Goal: Complete application form

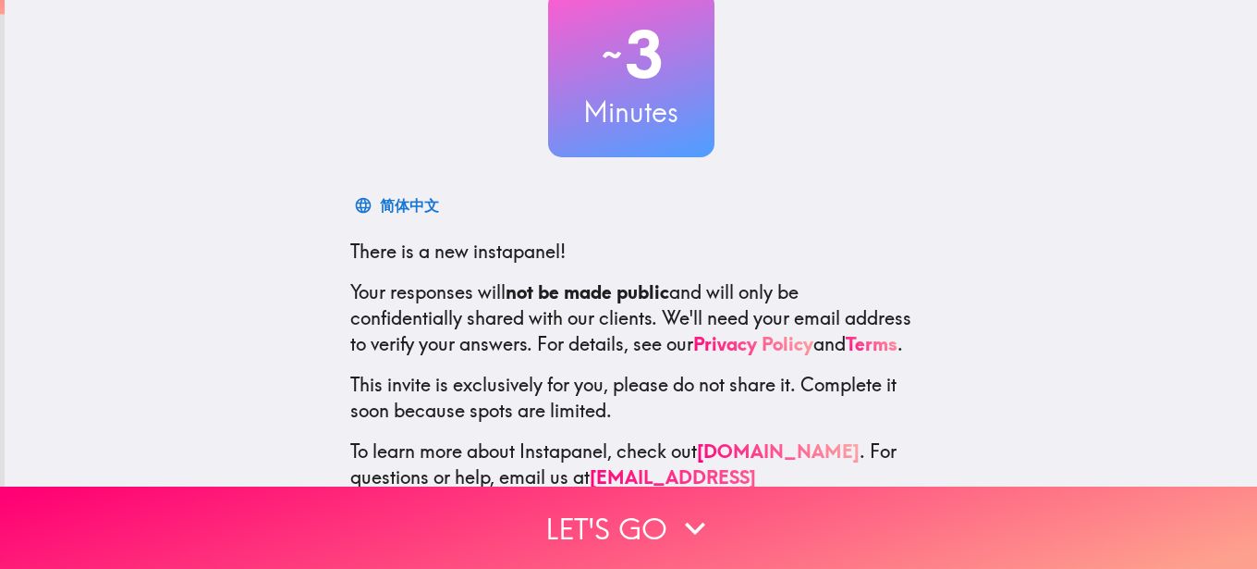
scroll to position [202, 0]
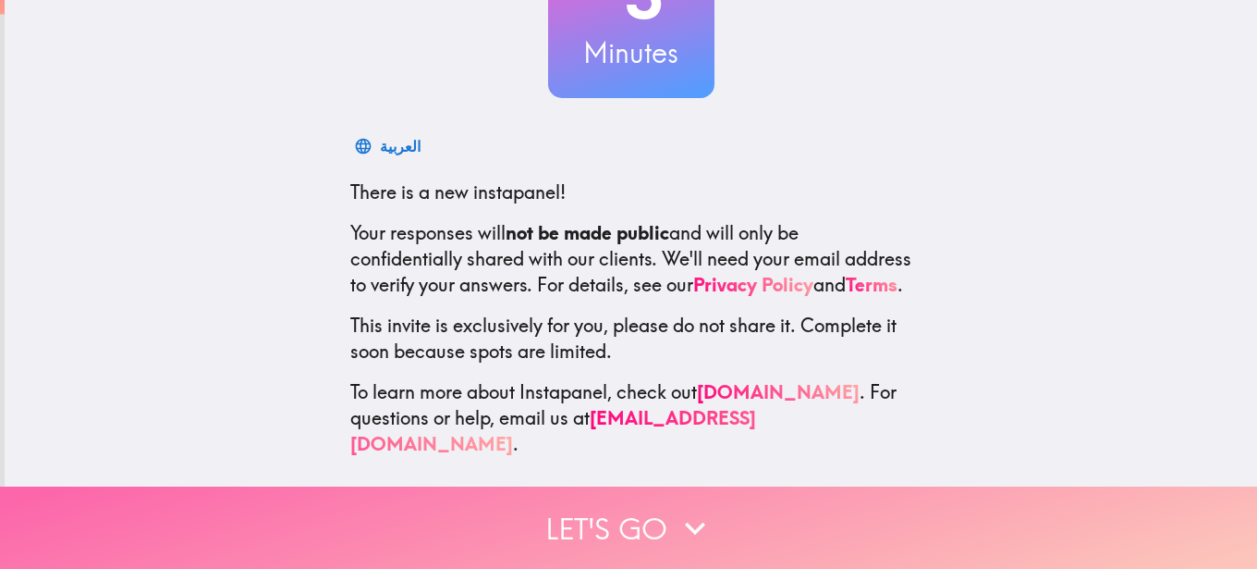
click at [638, 503] on button "Let's go" at bounding box center [628, 527] width 1257 height 82
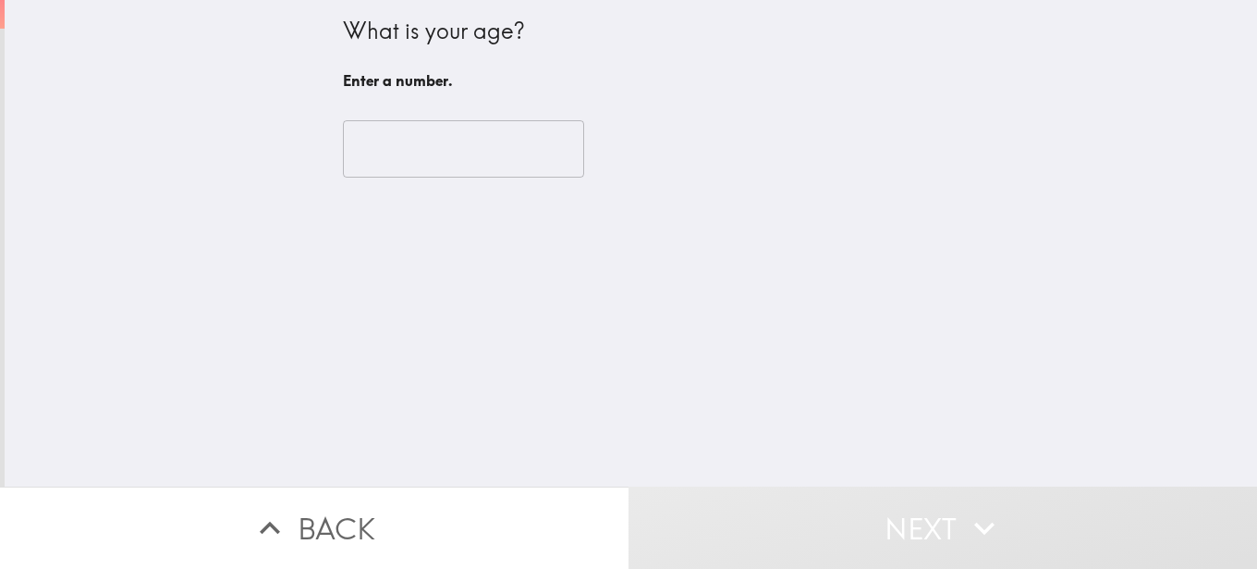
click at [354, 148] on input "number" at bounding box center [463, 148] width 241 height 57
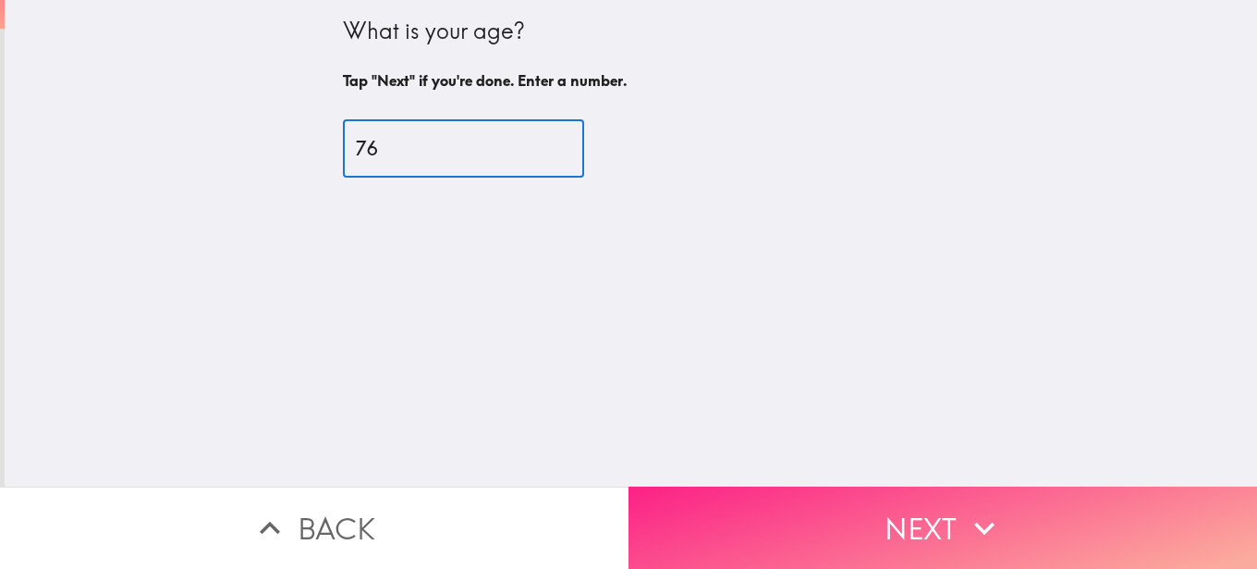
type input "76"
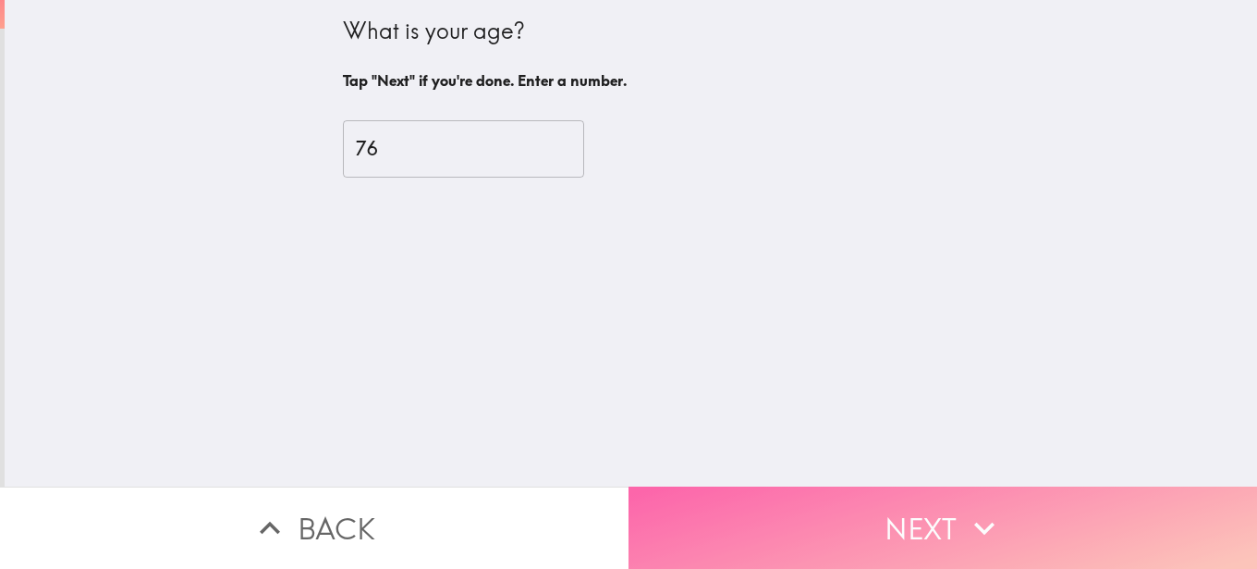
click at [941, 525] on button "Next" at bounding box center [943, 527] width 629 height 82
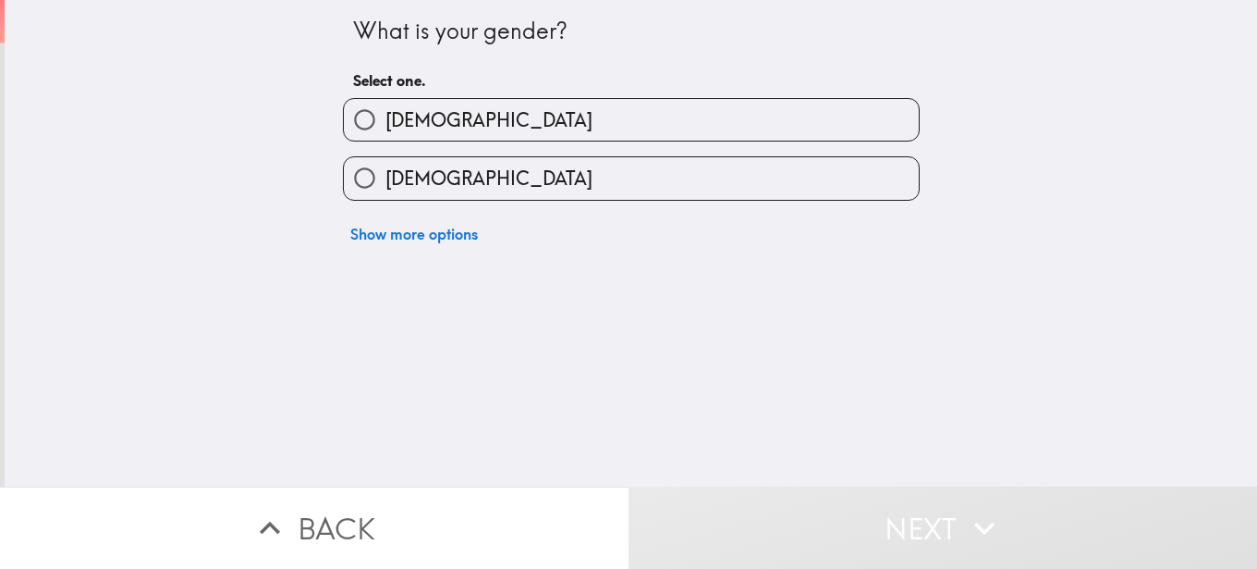
click at [368, 116] on input "[DEMOGRAPHIC_DATA]" at bounding box center [365, 120] width 42 height 42
radio input "true"
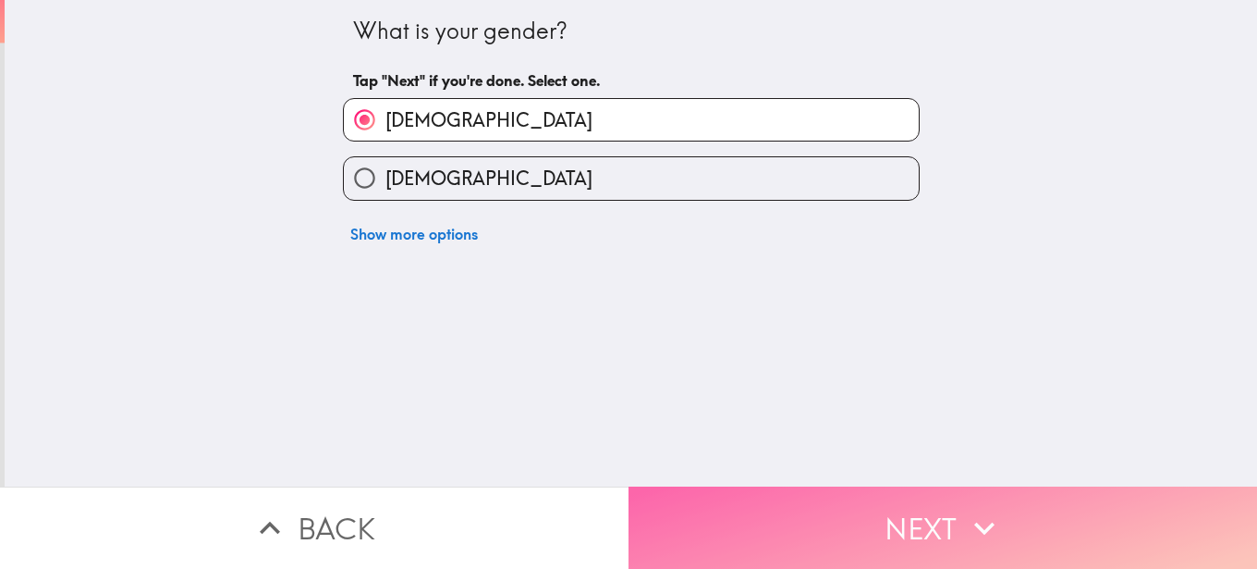
click at [950, 499] on button "Next" at bounding box center [943, 527] width 629 height 82
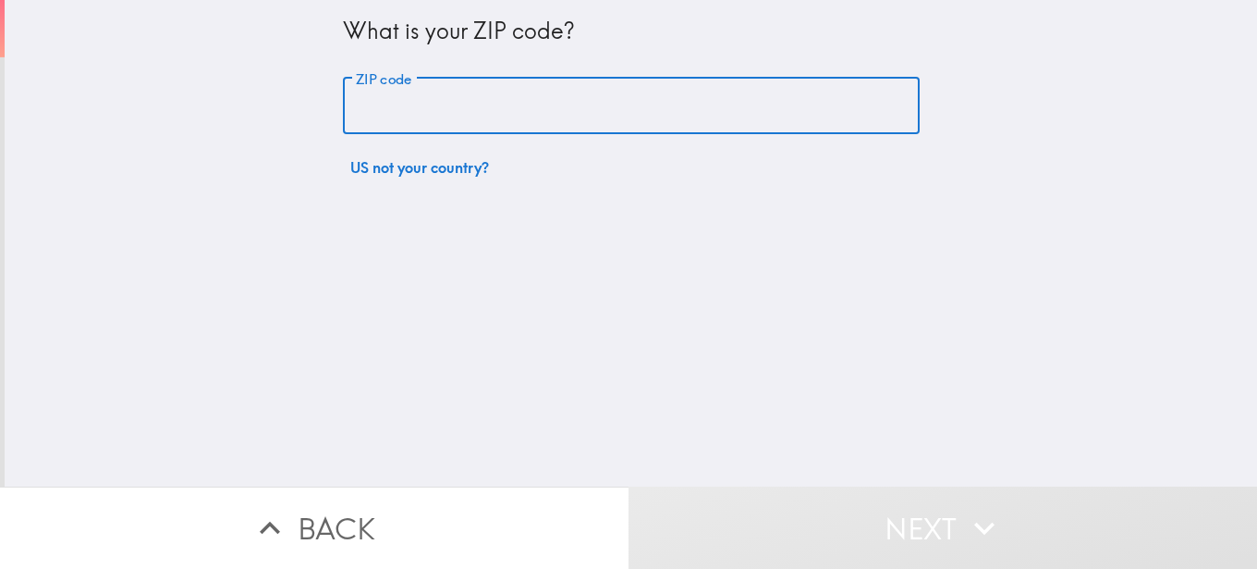
click at [468, 115] on input "ZIP code" at bounding box center [631, 106] width 577 height 57
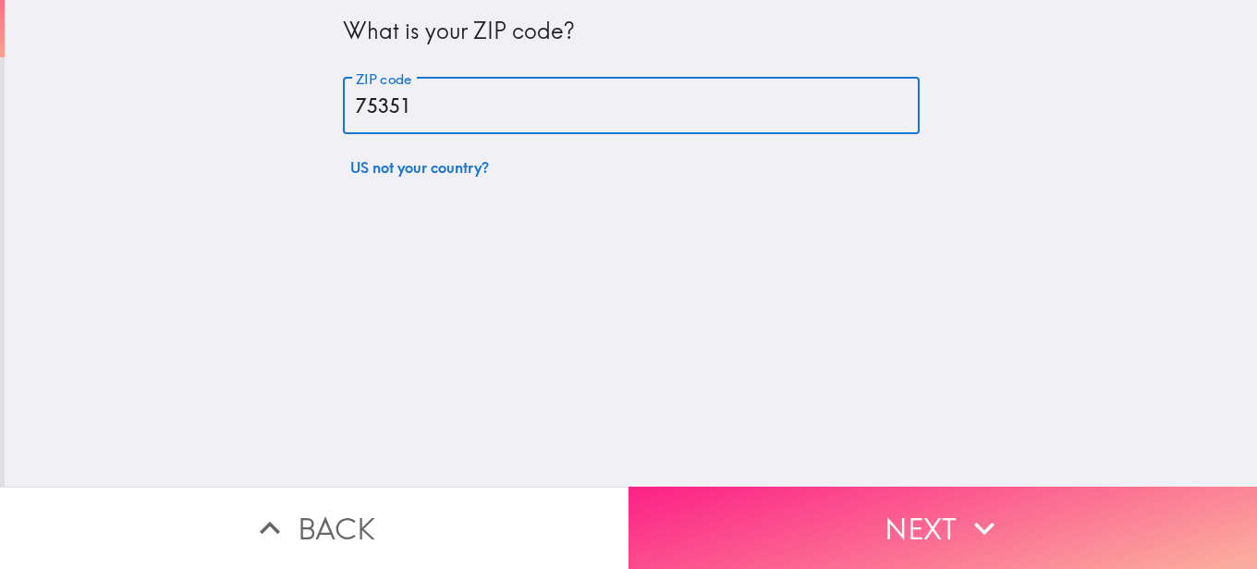
type input "75351"
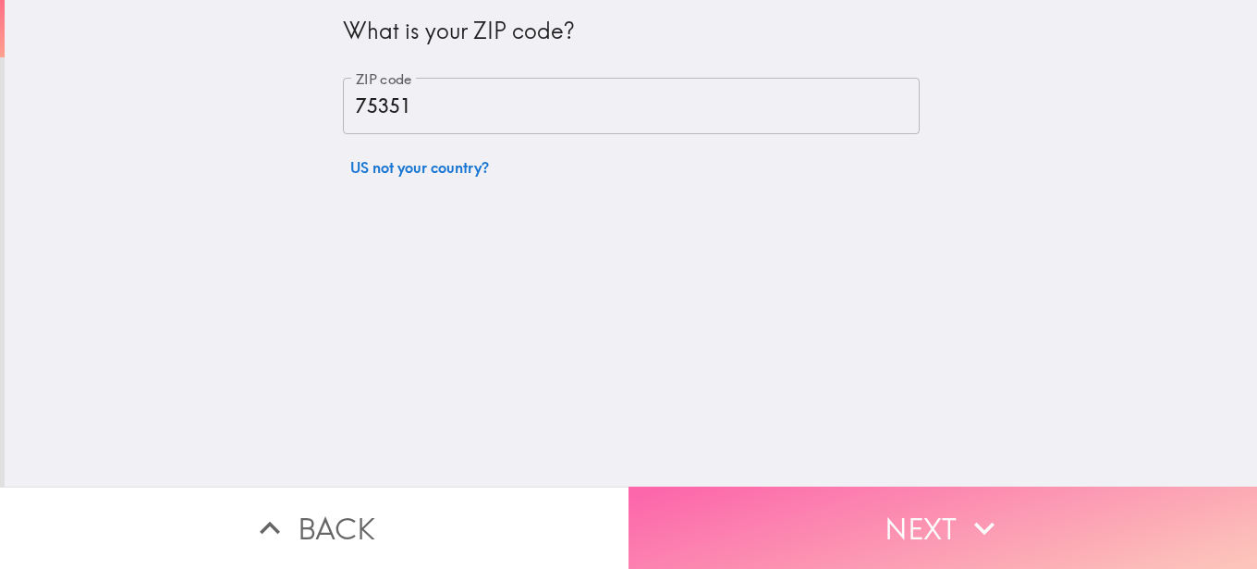
click at [916, 501] on button "Next" at bounding box center [943, 527] width 629 height 82
